Goal: Task Accomplishment & Management: Use online tool/utility

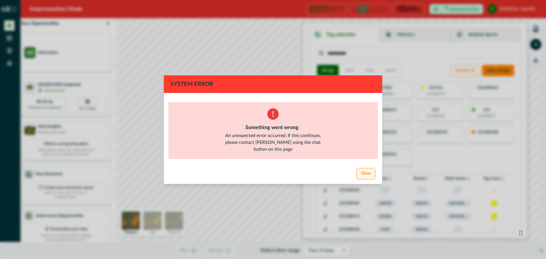
click at [365, 172] on button "Close" at bounding box center [365, 173] width 19 height 11
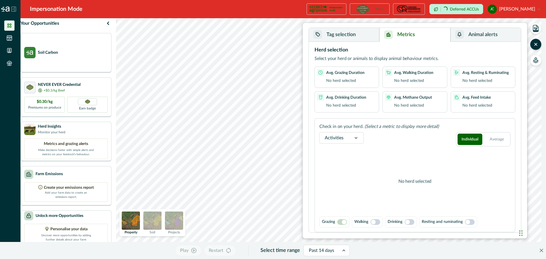
click at [400, 35] on button "Metrics" at bounding box center [414, 35] width 71 height 14
click at [54, 135] on div "Herd Insights Monitor your herd" at bounding box center [44, 128] width 41 height 11
click at [111, 26] on icon "button" at bounding box center [108, 23] width 7 height 7
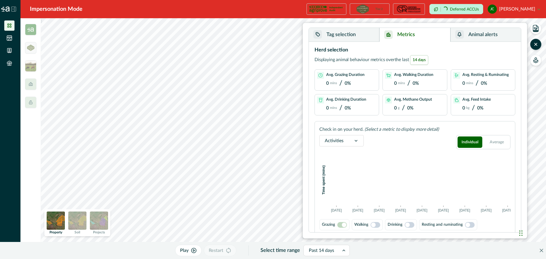
click at [357, 32] on button "Tag selection" at bounding box center [344, 35] width 70 height 14
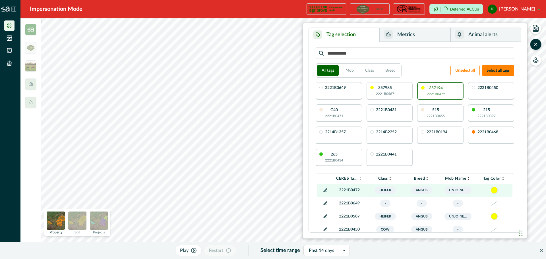
click at [475, 36] on button "Animal alerts" at bounding box center [485, 35] width 70 height 14
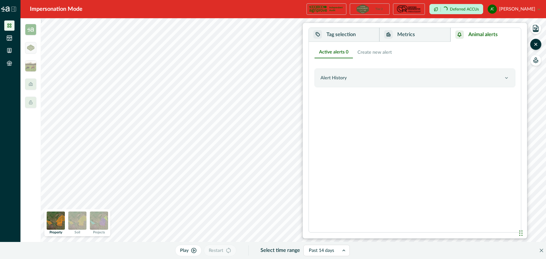
click at [413, 38] on button "Metrics" at bounding box center [414, 35] width 71 height 14
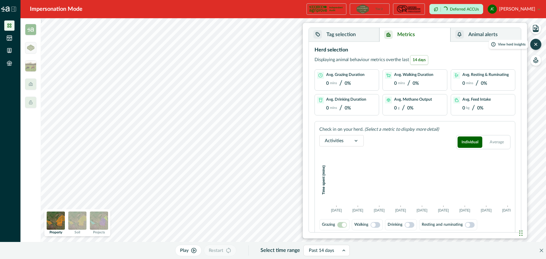
click at [535, 40] on button "button" at bounding box center [535, 44] width 11 height 11
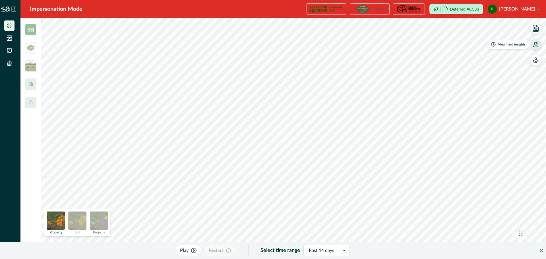
click at [537, 44] on icon "button" at bounding box center [535, 43] width 4 height 3
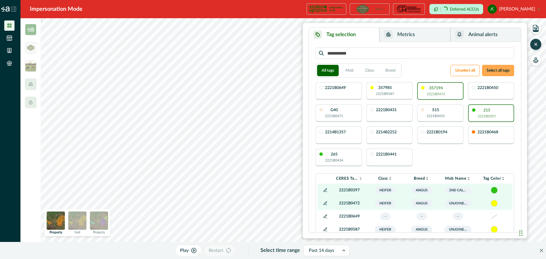
click at [505, 67] on button "Select all tags" at bounding box center [498, 70] width 32 height 11
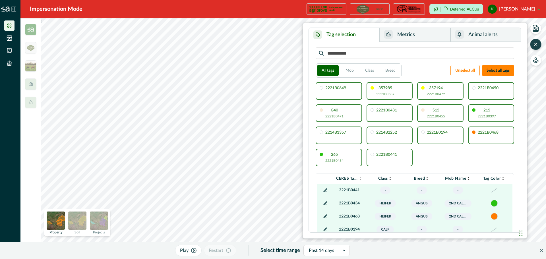
click at [423, 35] on button "Metrics" at bounding box center [414, 35] width 71 height 14
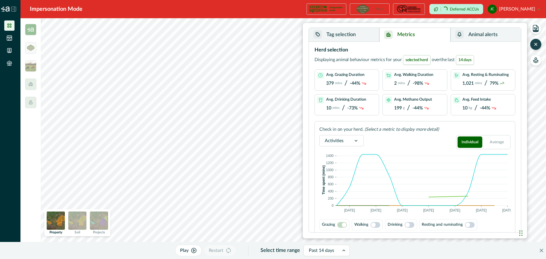
click at [481, 33] on button "Animal alerts" at bounding box center [485, 35] width 70 height 14
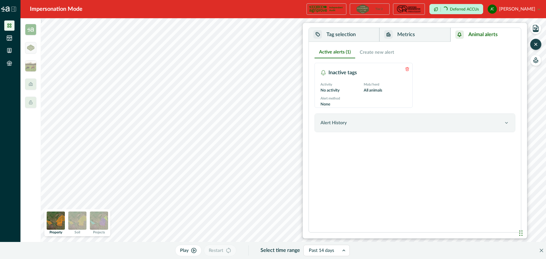
click at [368, 102] on div "Activity No activity Mob/herd All animals Alert method None" at bounding box center [363, 95] width 86 height 26
click at [374, 54] on button "Create new alert" at bounding box center [376, 52] width 43 height 12
click at [346, 57] on button "Active alerts (1)" at bounding box center [334, 52] width 41 height 12
click at [348, 126] on div "Alert History" at bounding box center [411, 122] width 183 height 7
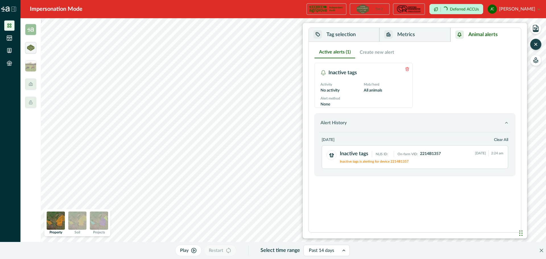
click at [32, 49] on img at bounding box center [30, 48] width 7 height 6
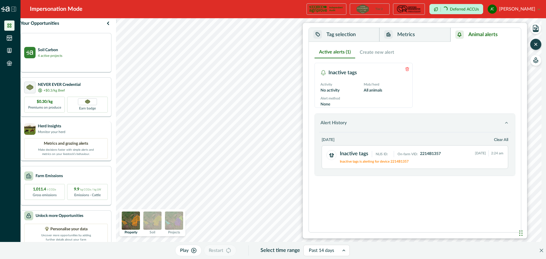
click at [69, 153] on p "Make decisions faster with simple alerts and metrics on your livestock’s behavi…" at bounding box center [66, 152] width 57 height 10
click at [65, 240] on p "Uncover more opportunities by adding further details about your farm management." at bounding box center [66, 239] width 57 height 14
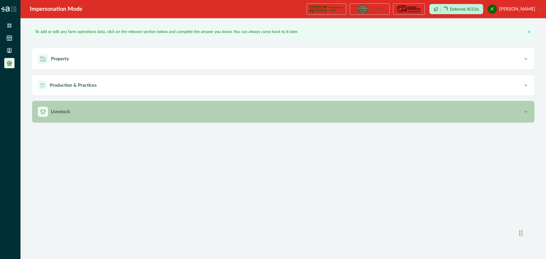
click at [95, 105] on button "Livestock" at bounding box center [283, 112] width 502 height 22
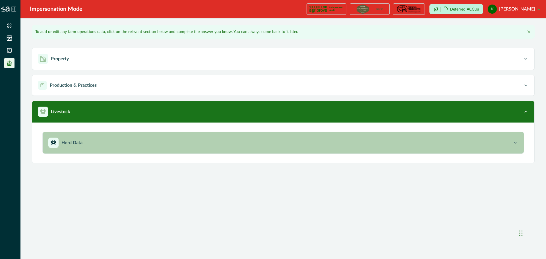
click at [82, 143] on p "Herd Data" at bounding box center [71, 142] width 21 height 7
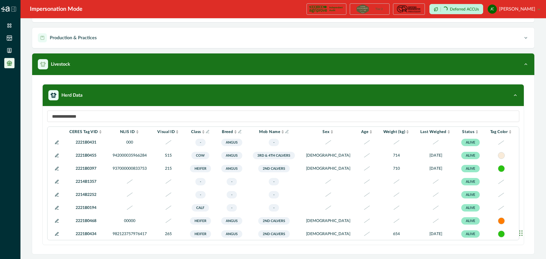
scroll to position [89, 0]
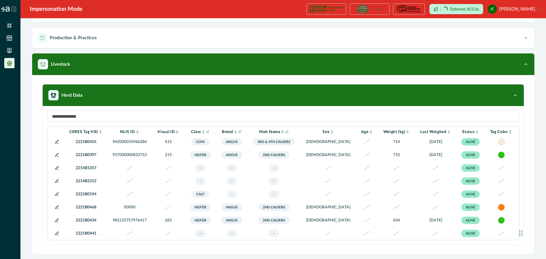
click at [461, 194] on span "ALIVE" at bounding box center [470, 193] width 18 height 7
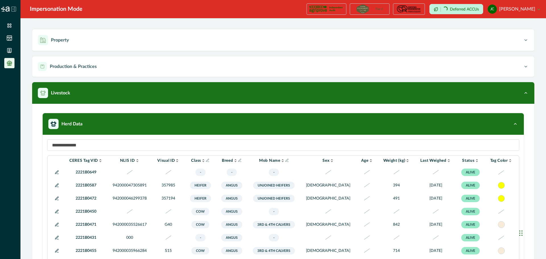
scroll to position [0, 0]
